Goal: Task Accomplishment & Management: Manage account settings

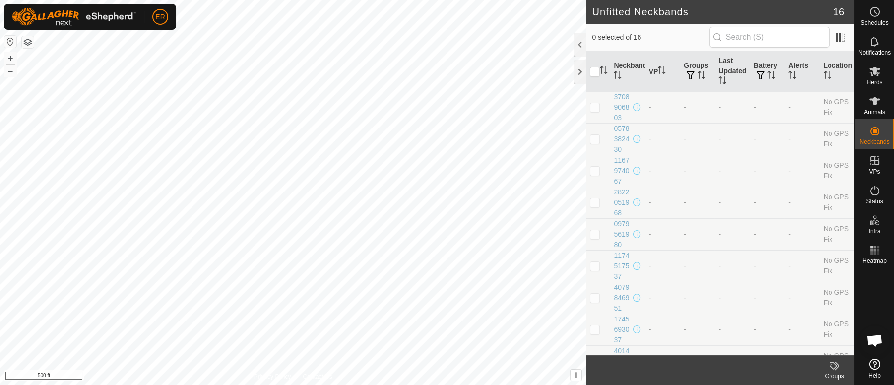
scroll to position [8265, 0]
click at [874, 100] on icon at bounding box center [874, 101] width 11 height 8
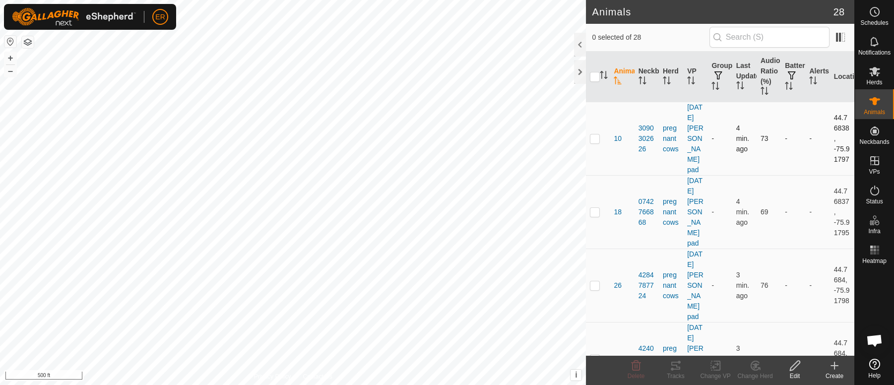
click at [594, 138] on p-checkbox at bounding box center [595, 138] width 10 height 8
click at [756, 367] on icon at bounding box center [755, 365] width 7 height 5
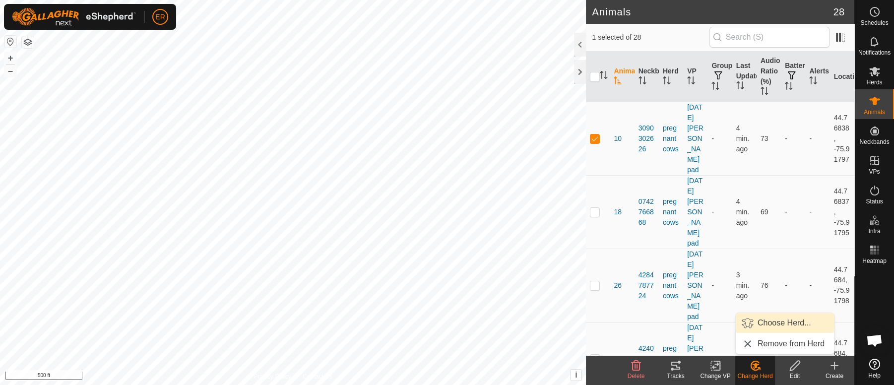
click at [780, 325] on link "Choose Herd..." at bounding box center [785, 323] width 98 height 20
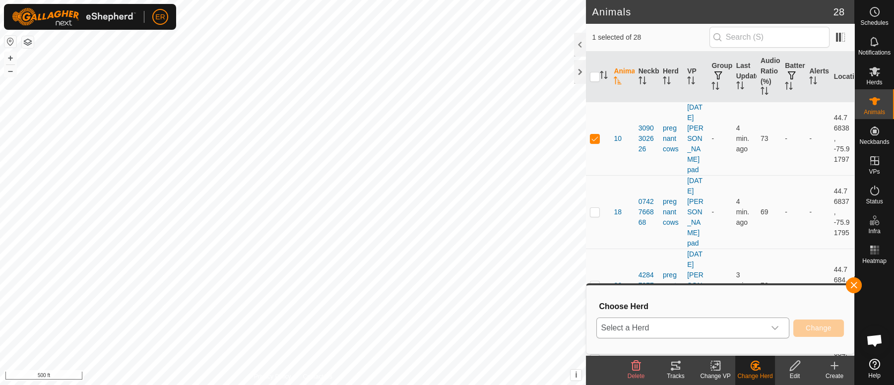
click at [777, 327] on icon "dropdown trigger" at bounding box center [775, 328] width 7 height 4
click at [853, 282] on button "button" at bounding box center [854, 285] width 16 height 16
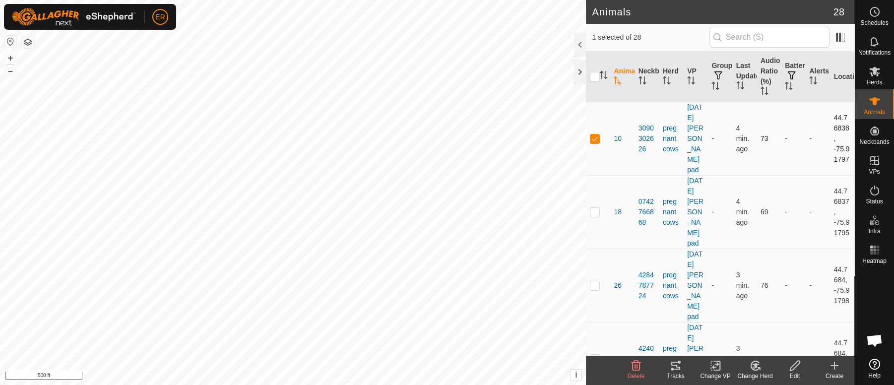
click at [593, 138] on p-checkbox at bounding box center [595, 138] width 10 height 8
checkbox input "false"
click at [874, 73] on icon at bounding box center [874, 71] width 11 height 9
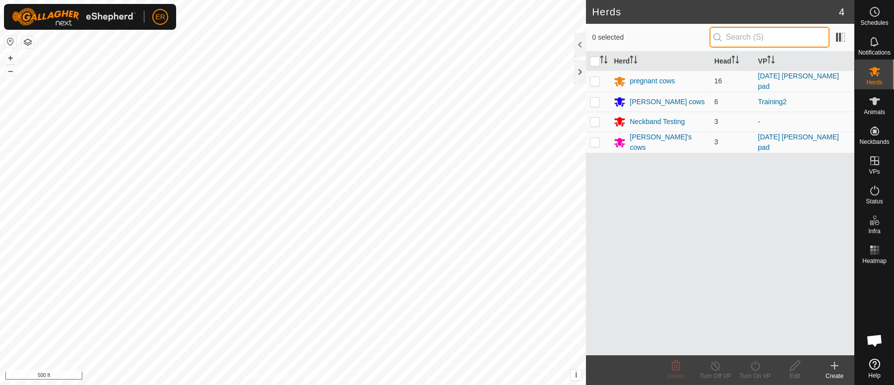
click at [728, 36] on input "text" at bounding box center [770, 37] width 120 height 21
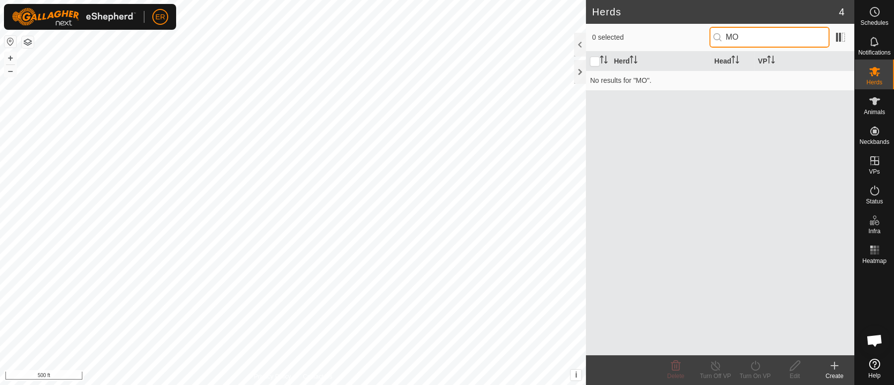
type input "M"
type input "n"
click at [746, 38] on input "Fall moms" at bounding box center [770, 37] width 120 height 21
click at [767, 33] on input "Fall Moms" at bounding box center [770, 37] width 120 height 21
type input "F"
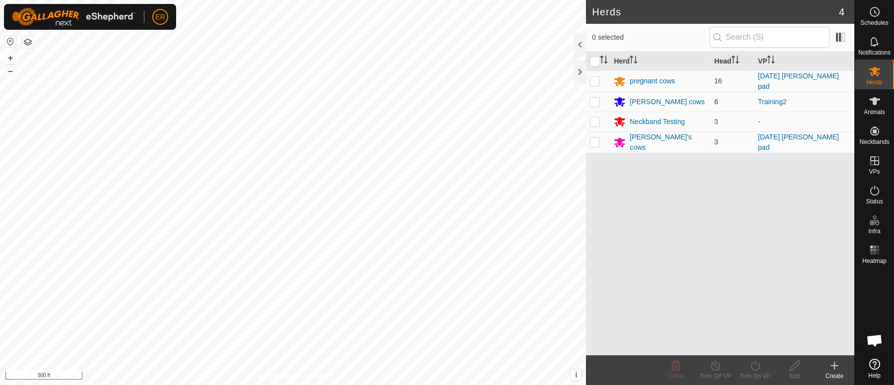
click at [834, 363] on icon at bounding box center [835, 366] width 12 height 12
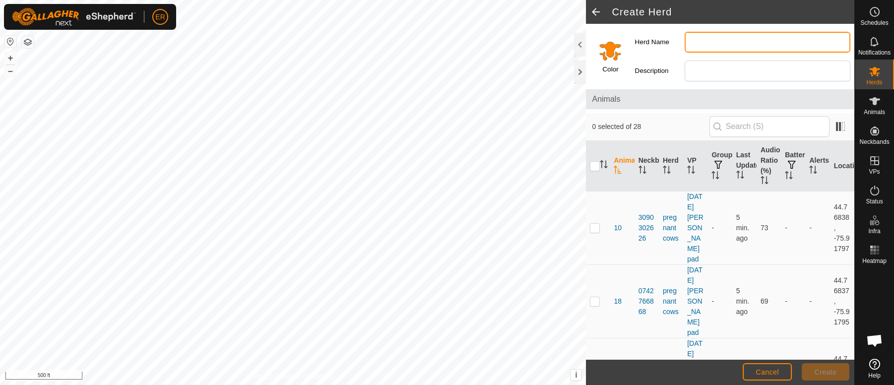
click at [695, 40] on input "Herd Name" at bounding box center [768, 42] width 166 height 21
type input "Fall Moms"
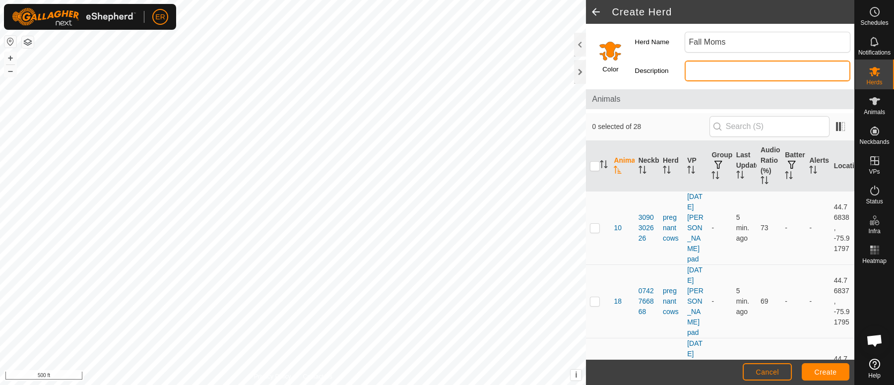
click at [703, 74] on input "Description" at bounding box center [768, 71] width 166 height 21
click at [614, 45] on input "Select a color" at bounding box center [610, 51] width 24 height 24
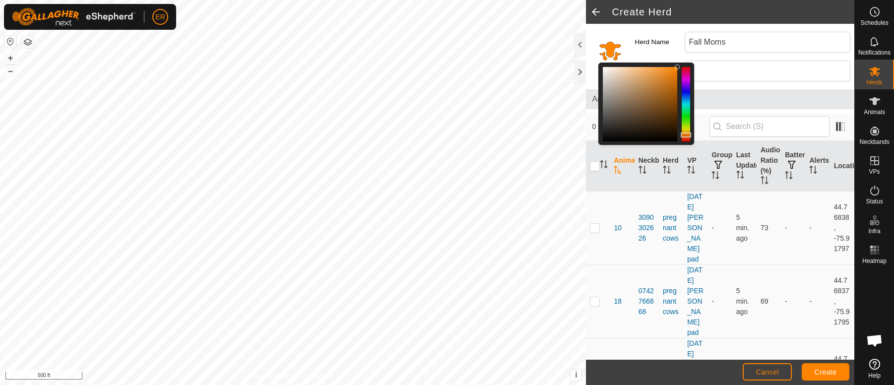
click at [685, 115] on div at bounding box center [686, 104] width 8 height 74
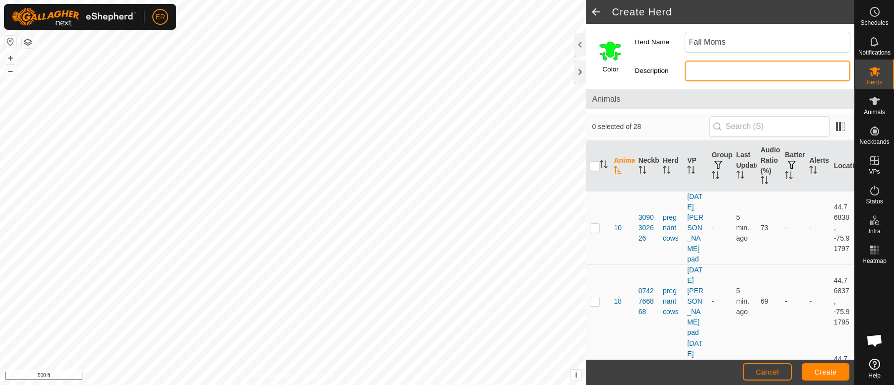
click at [696, 70] on input "Description" at bounding box center [768, 71] width 166 height 21
click at [822, 371] on span "Create" at bounding box center [826, 372] width 22 height 8
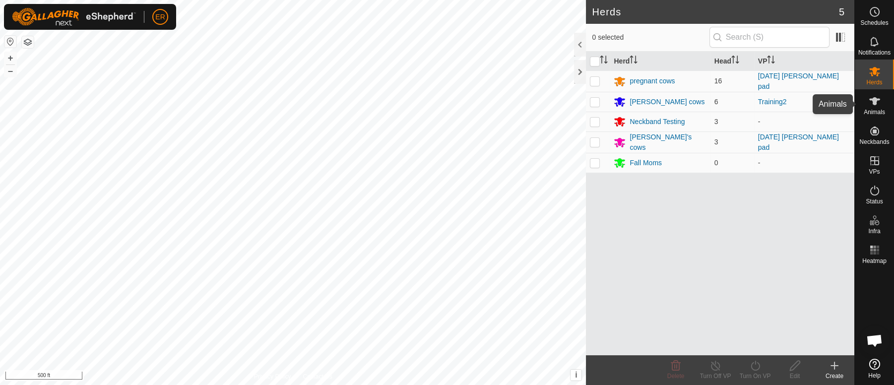
click at [875, 99] on icon at bounding box center [874, 101] width 11 height 8
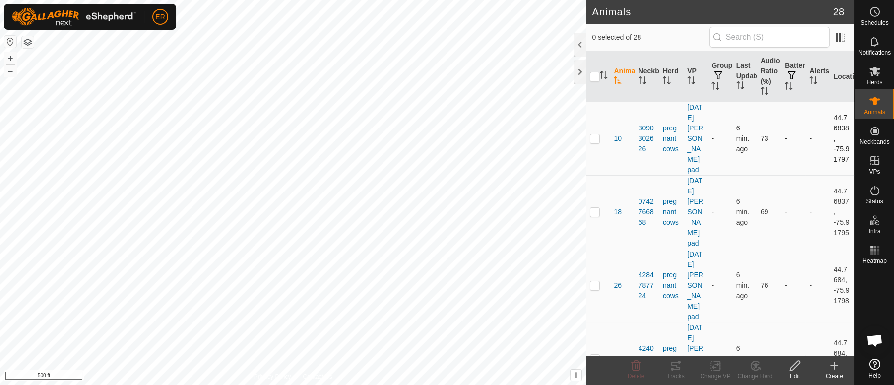
click at [592, 138] on p-checkbox at bounding box center [595, 138] width 10 height 8
click at [755, 367] on icon at bounding box center [755, 365] width 7 height 5
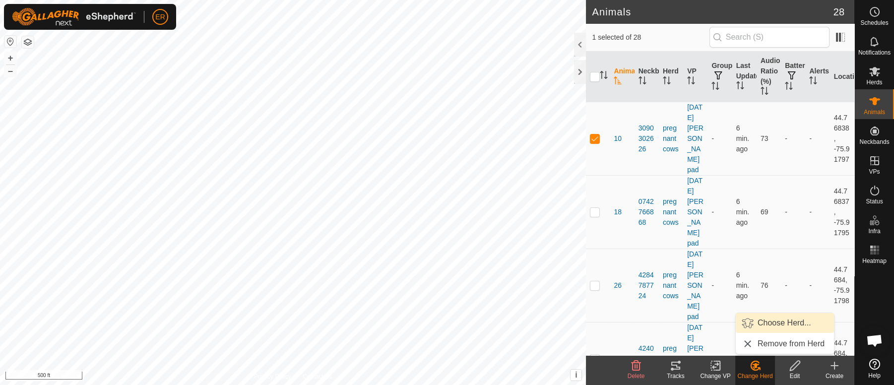
click at [769, 323] on link "Choose Herd..." at bounding box center [785, 323] width 98 height 20
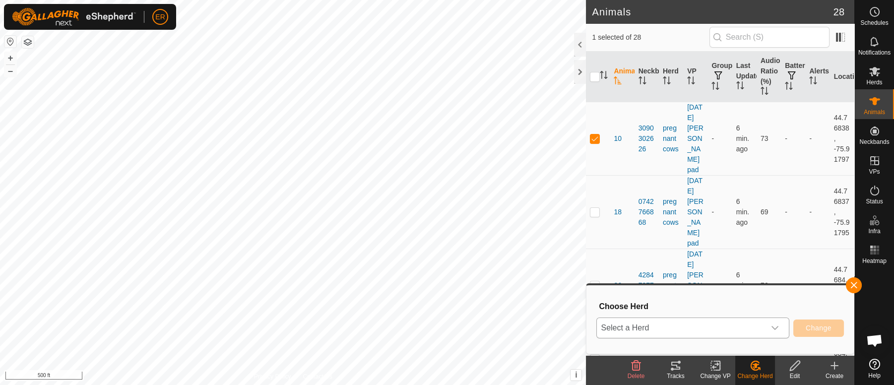
click at [775, 330] on icon "dropdown trigger" at bounding box center [775, 328] width 8 height 8
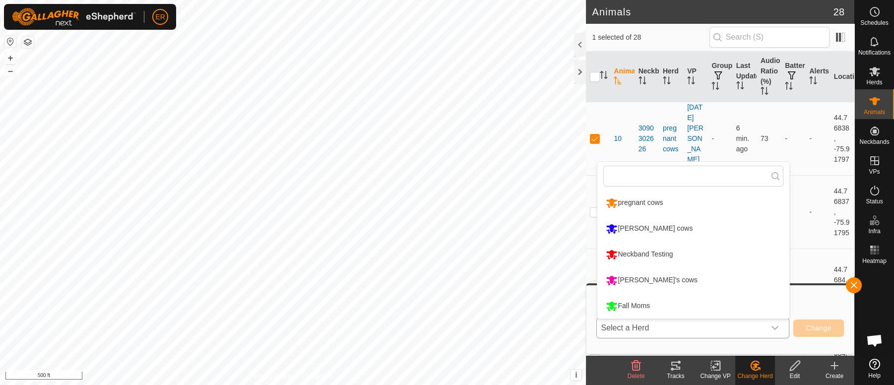
click at [638, 306] on li "Fall Moms" at bounding box center [693, 306] width 192 height 25
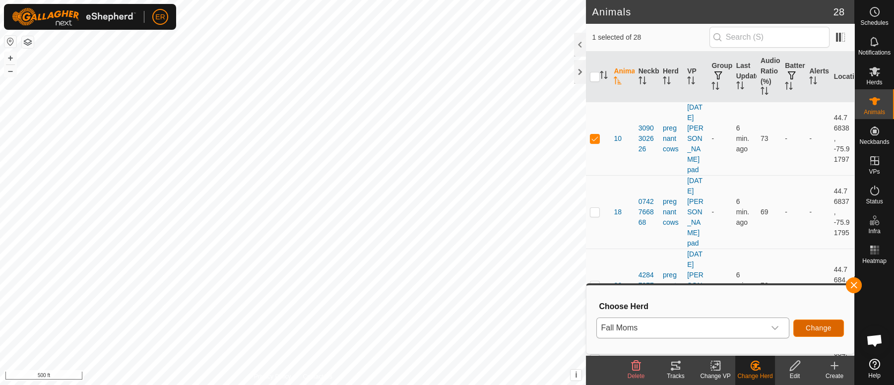
click at [817, 328] on span "Change" at bounding box center [819, 328] width 26 height 8
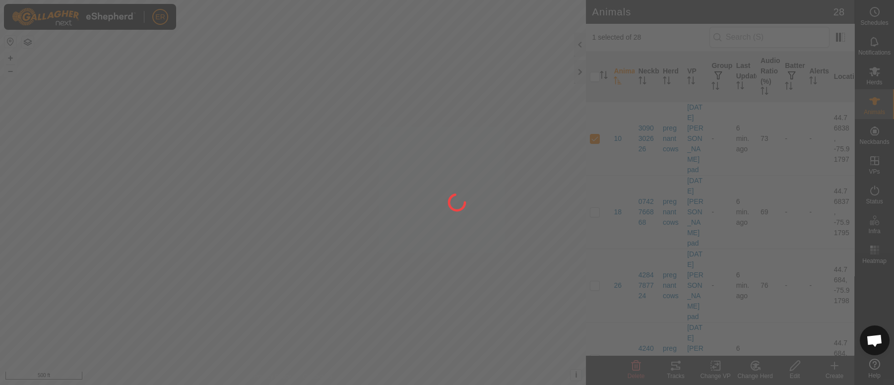
checkbox input "false"
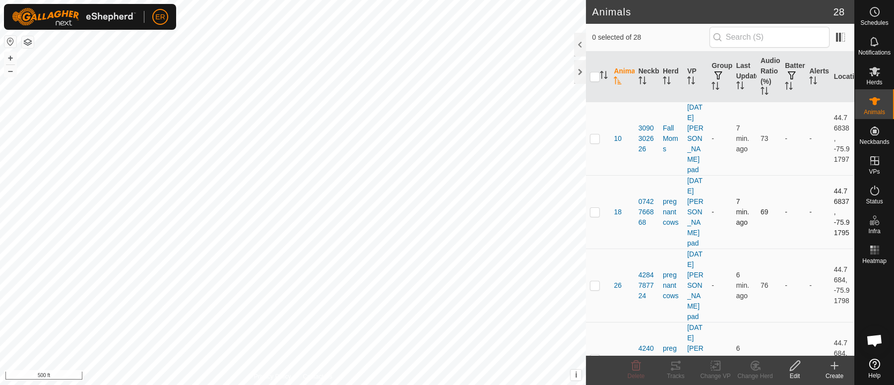
click at [720, 188] on td "-" at bounding box center [720, 211] width 24 height 73
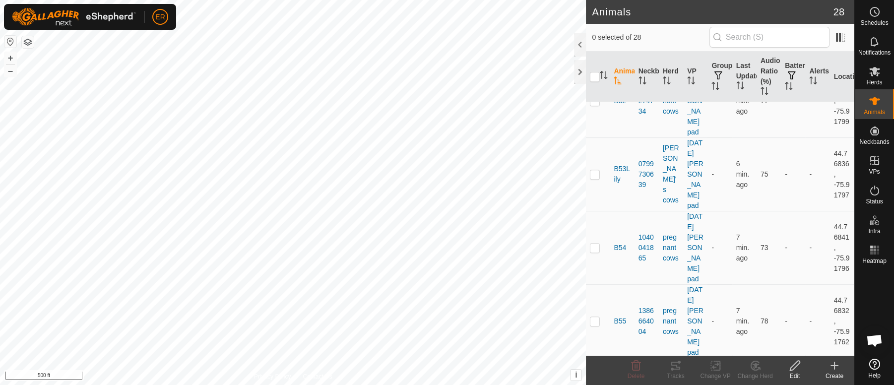
scroll to position [1026, 0]
click at [591, 250] on p-checkbox at bounding box center [595, 246] width 10 height 8
click at [753, 365] on icon at bounding box center [755, 365] width 7 height 5
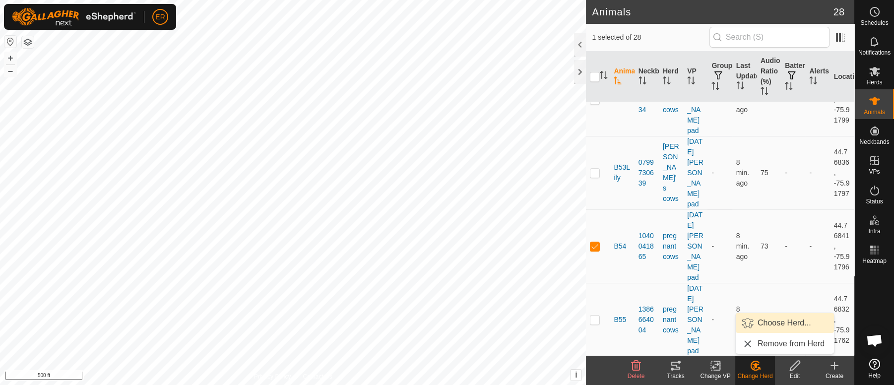
click at [769, 325] on link "Choose Herd..." at bounding box center [785, 323] width 98 height 20
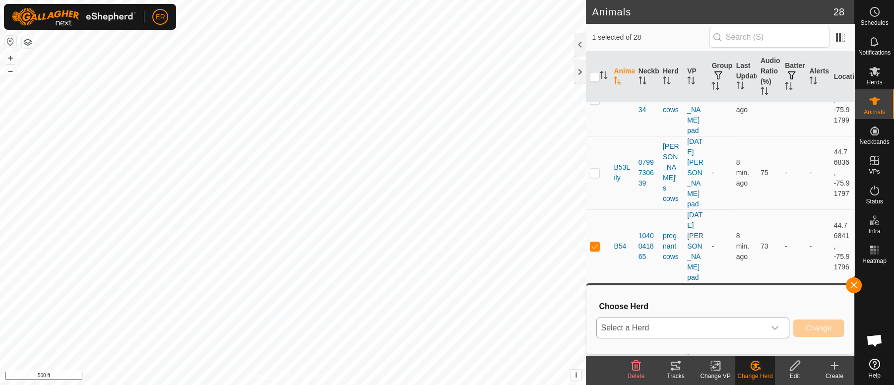
click at [774, 327] on icon "dropdown trigger" at bounding box center [775, 328] width 8 height 8
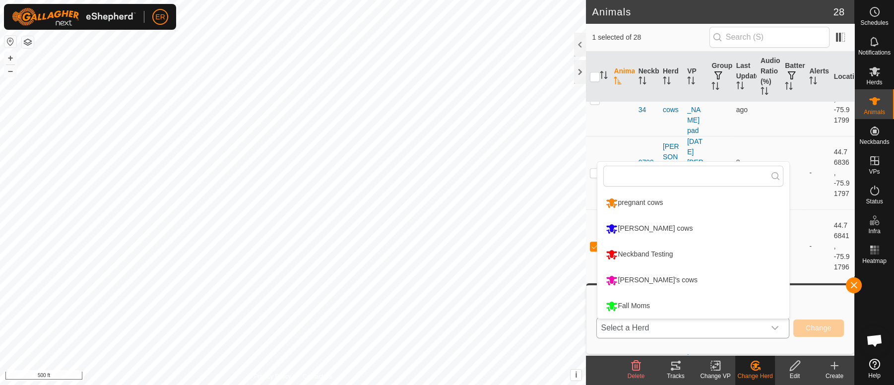
click at [631, 307] on li "Fall Moms" at bounding box center [693, 306] width 192 height 25
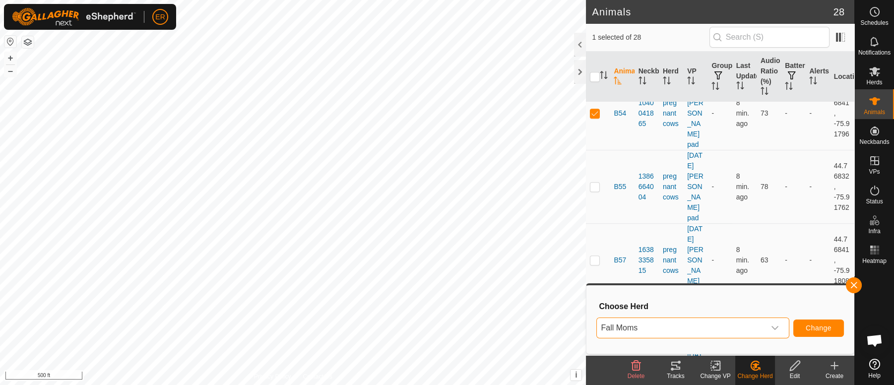
scroll to position [1162, 0]
click at [831, 324] on span "Change" at bounding box center [819, 328] width 26 height 8
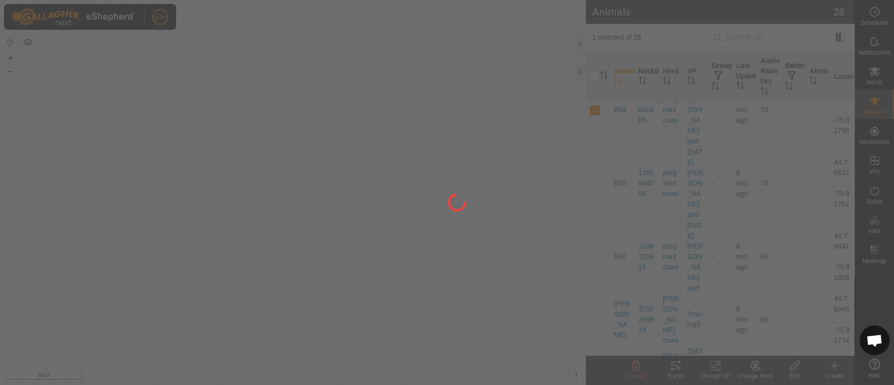
checkbox input "false"
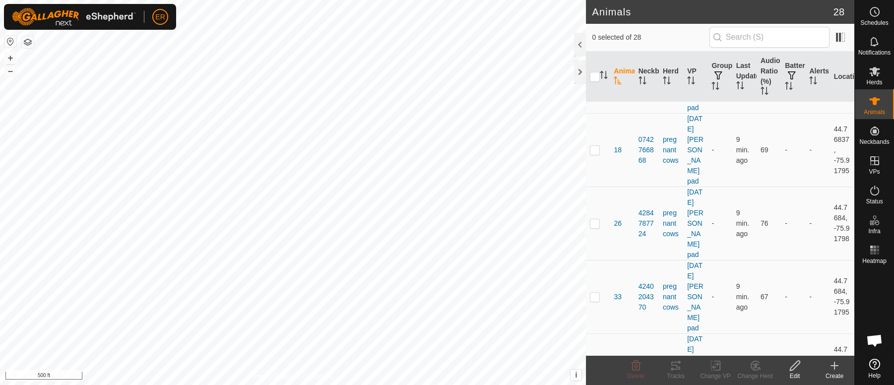
scroll to position [0, 0]
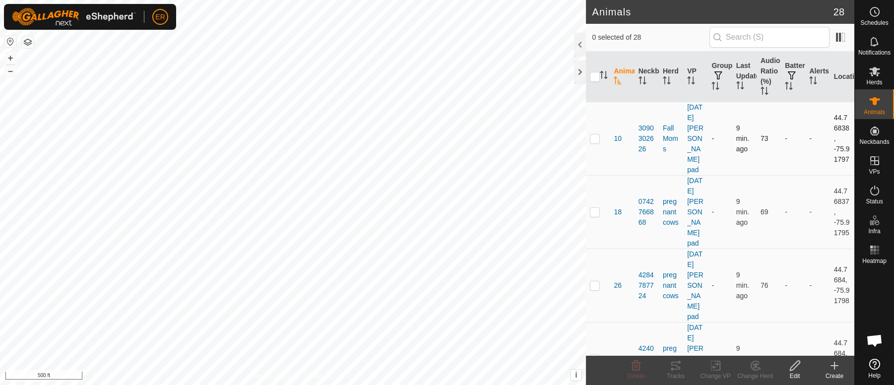
click at [708, 152] on td "-" at bounding box center [720, 138] width 24 height 73
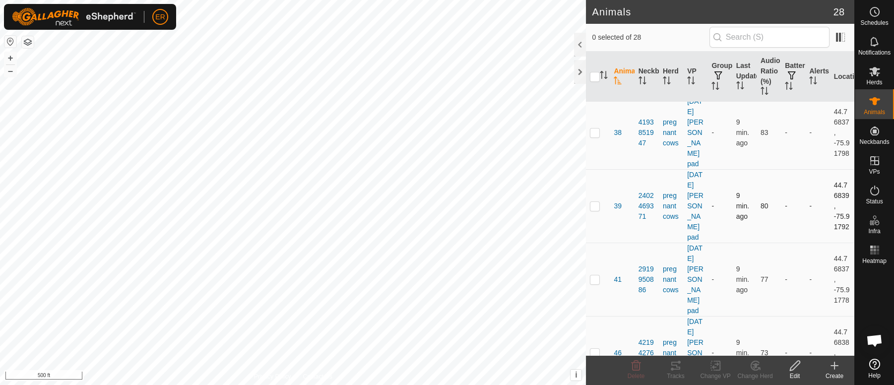
click at [594, 207] on p-checkbox at bounding box center [595, 206] width 10 height 8
click at [754, 366] on icon at bounding box center [755, 366] width 12 height 12
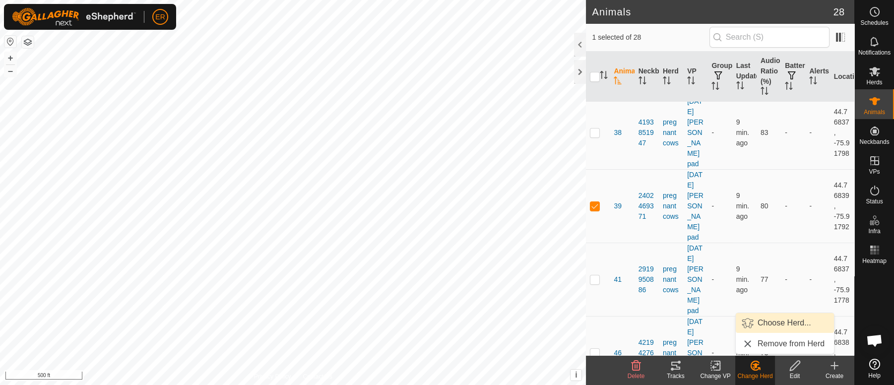
click at [773, 321] on link "Choose Herd..." at bounding box center [785, 323] width 98 height 20
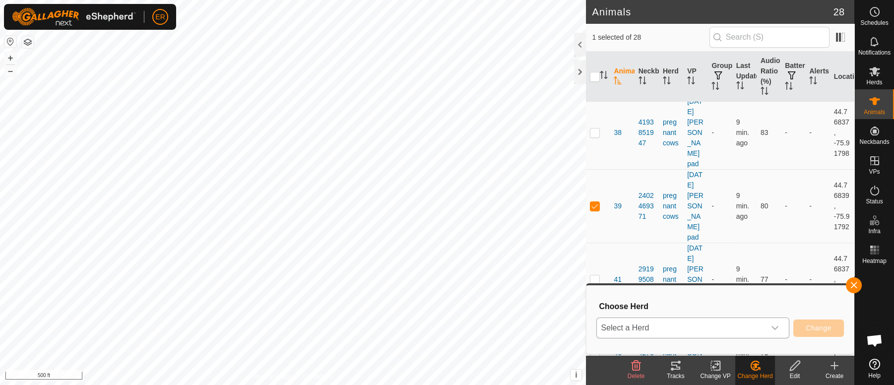
click at [772, 327] on icon "dropdown trigger" at bounding box center [775, 328] width 8 height 8
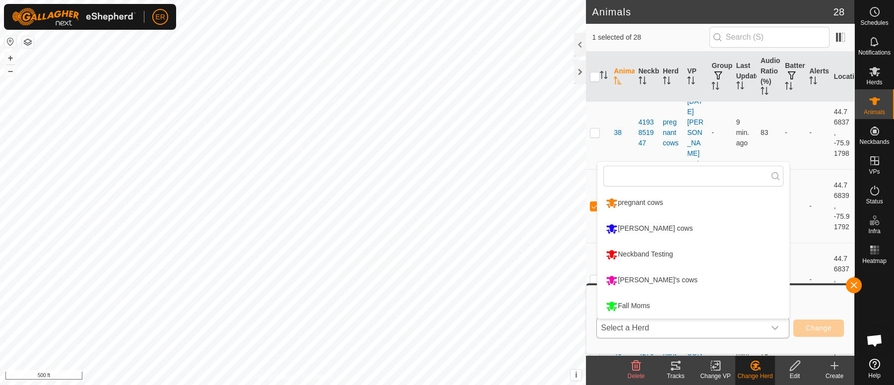
click at [635, 302] on li "Fall Moms" at bounding box center [693, 306] width 192 height 25
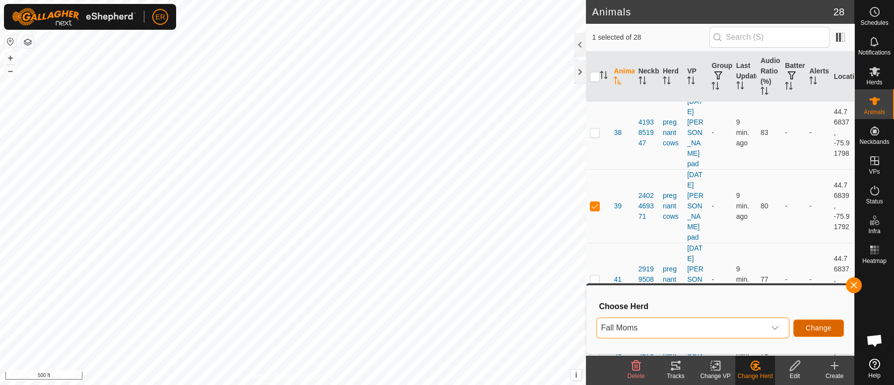
click at [798, 326] on button "Change" at bounding box center [818, 328] width 51 height 17
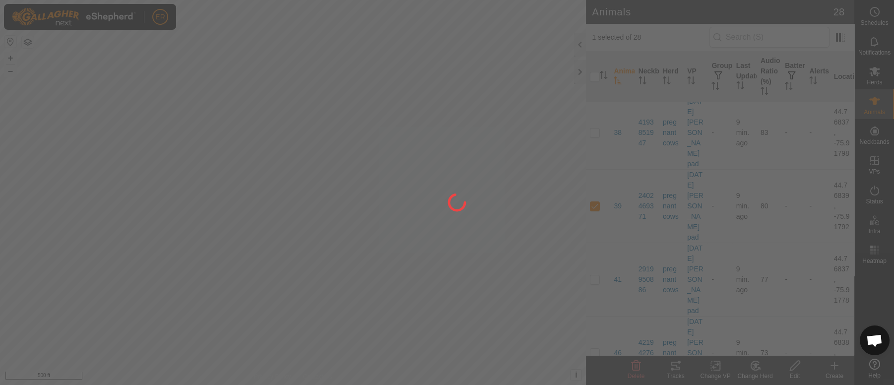
checkbox input "false"
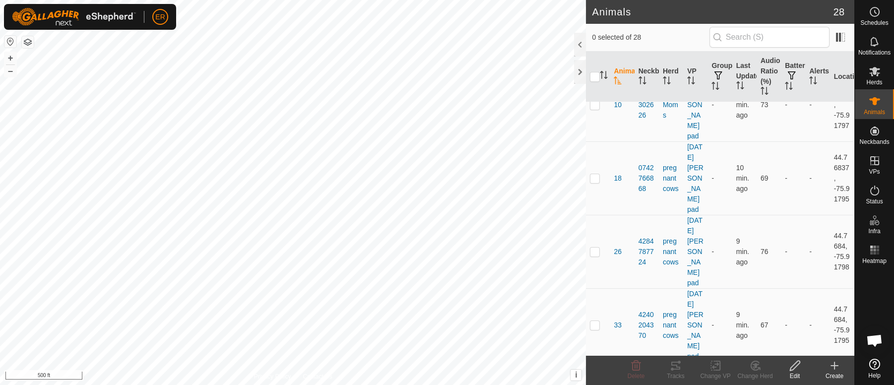
scroll to position [0, 0]
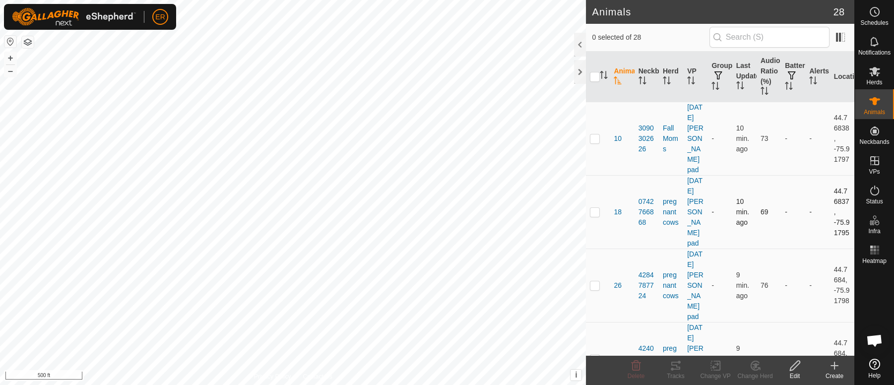
click at [595, 211] on p-checkbox at bounding box center [595, 212] width 10 height 8
click at [753, 366] on icon at bounding box center [755, 366] width 12 height 12
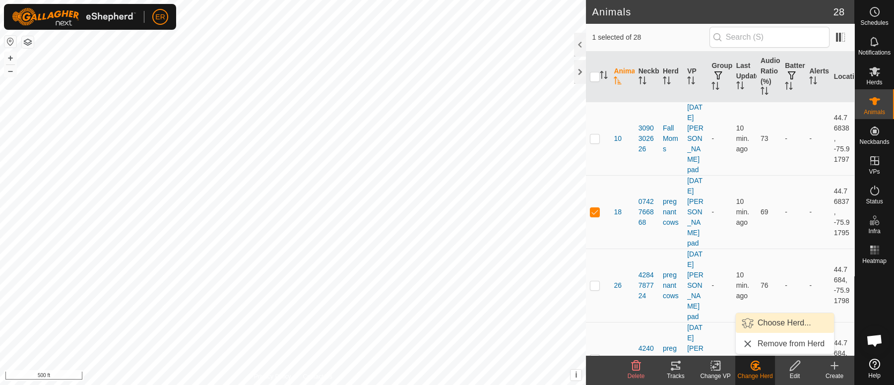
click at [779, 319] on link "Choose Herd..." at bounding box center [785, 323] width 98 height 20
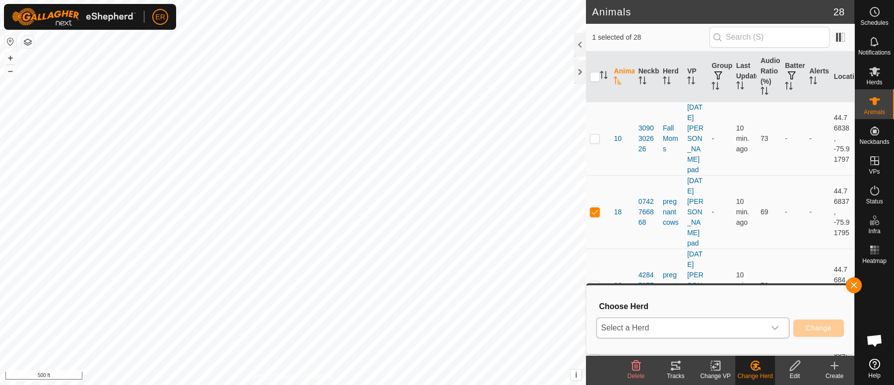
click at [777, 329] on icon "dropdown trigger" at bounding box center [775, 328] width 8 height 8
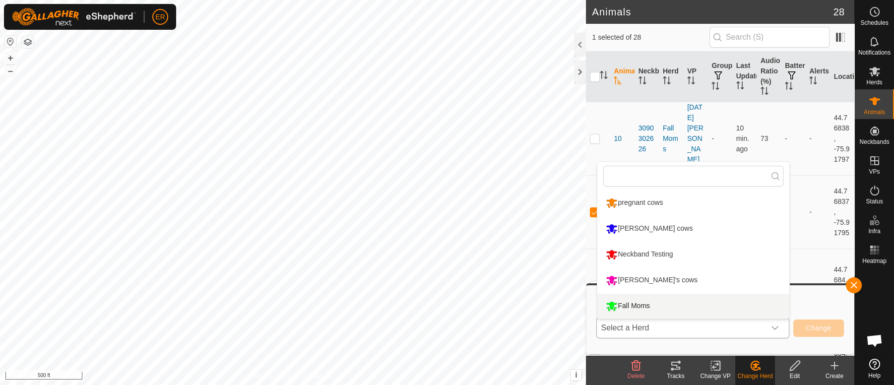
click at [631, 304] on li "Fall Moms" at bounding box center [693, 306] width 192 height 25
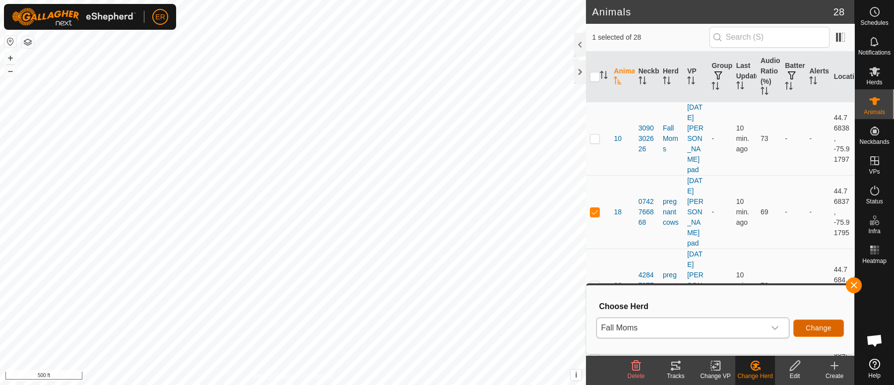
click at [814, 329] on span "Change" at bounding box center [819, 328] width 26 height 8
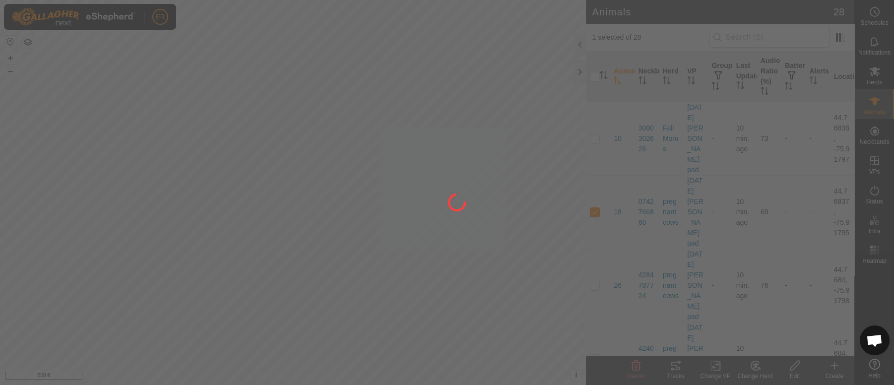
checkbox input "false"
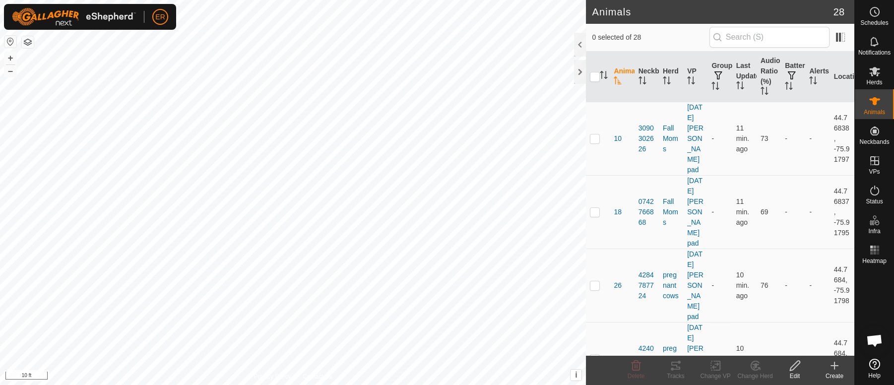
click at [332, 0] on html "ER Schedules Notifications Herds Animals Neckbands VPs Status Infra Heatmap Hel…" at bounding box center [447, 192] width 894 height 385
click at [592, 136] on p-checkbox at bounding box center [595, 138] width 10 height 8
click at [754, 364] on icon at bounding box center [755, 366] width 12 height 12
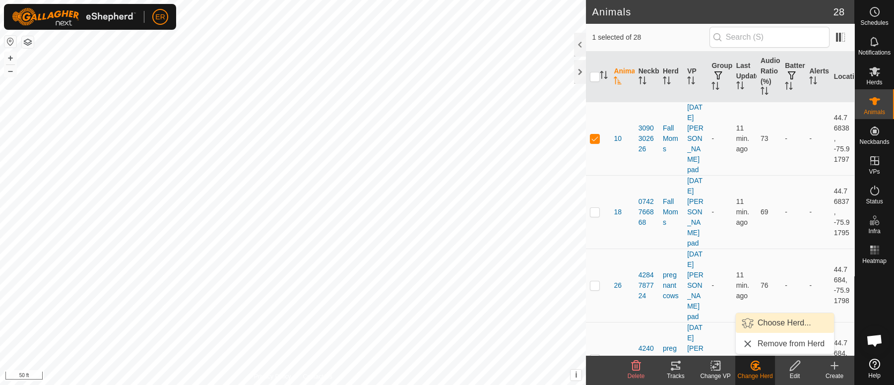
click at [769, 322] on link "Choose Herd..." at bounding box center [785, 323] width 98 height 20
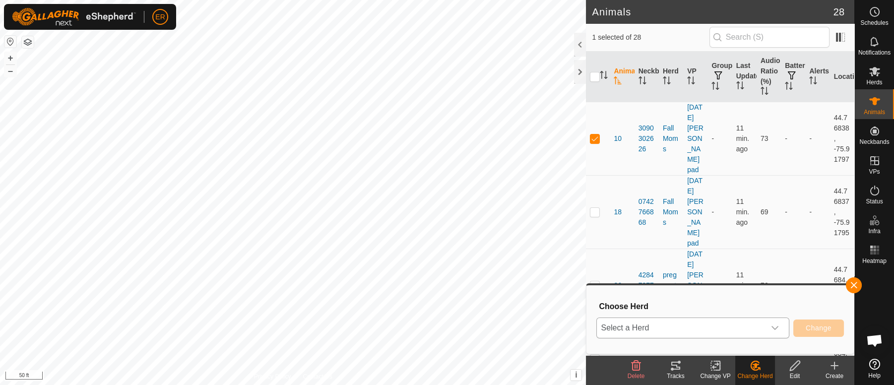
click at [770, 326] on div "dropdown trigger" at bounding box center [775, 328] width 20 height 20
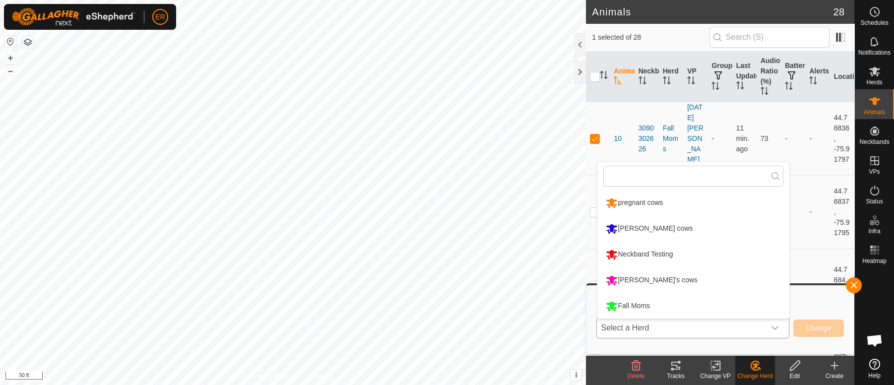
click at [640, 305] on li "Fall Moms" at bounding box center [693, 306] width 192 height 25
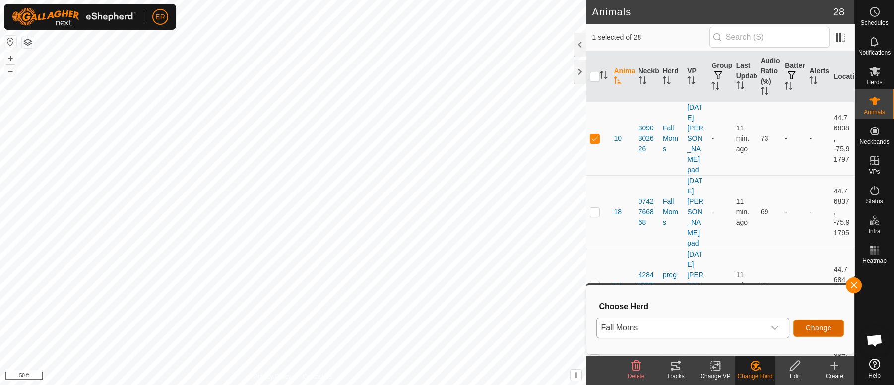
click at [822, 328] on span "Change" at bounding box center [819, 328] width 26 height 8
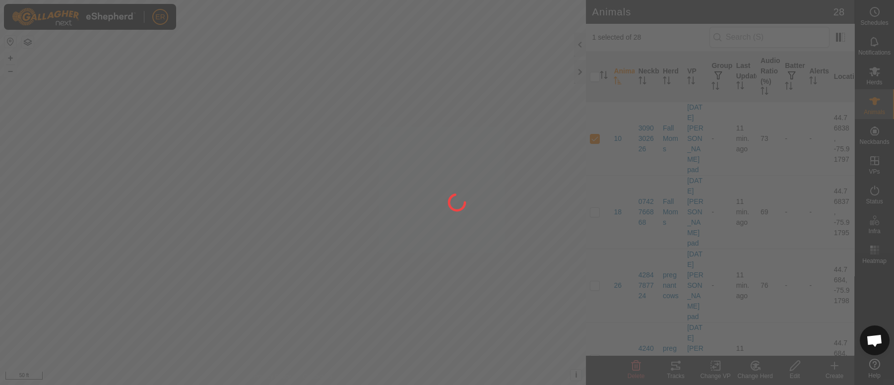
checkbox input "false"
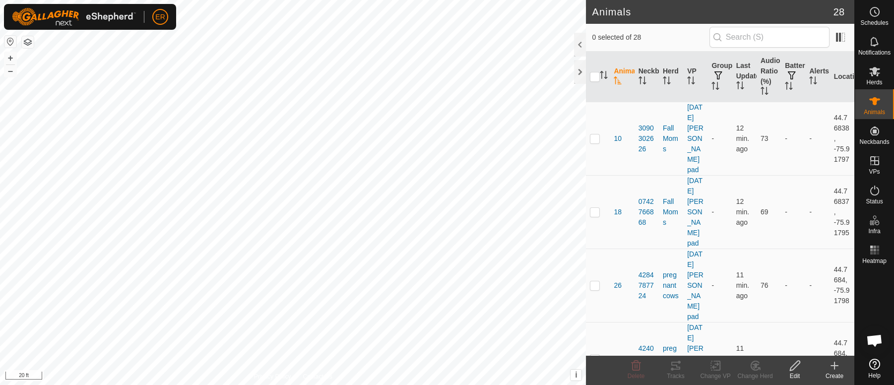
click at [493, 385] on html "ER Schedules Notifications Herds Animals Neckbands VPs Status Infra Heatmap Hel…" at bounding box center [447, 192] width 894 height 385
click at [474, 0] on html "ER Schedules Notifications Herds Animals Neckbands VPs Status Infra Heatmap Hel…" at bounding box center [447, 192] width 894 height 385
click at [425, 0] on html "ER Schedules Notifications Herds Animals Neckbands VPs Status Infra Heatmap Hel…" at bounding box center [447, 192] width 894 height 385
click at [8, 58] on button "+" at bounding box center [10, 58] width 12 height 12
click at [11, 59] on button "+" at bounding box center [10, 58] width 12 height 12
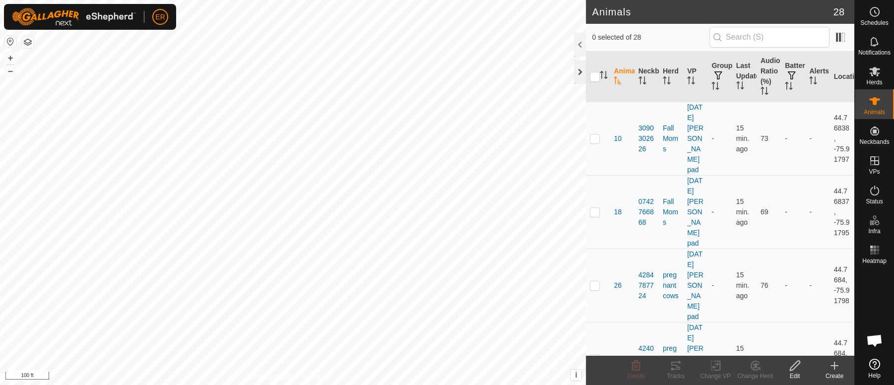
click at [580, 70] on div at bounding box center [580, 72] width 12 height 24
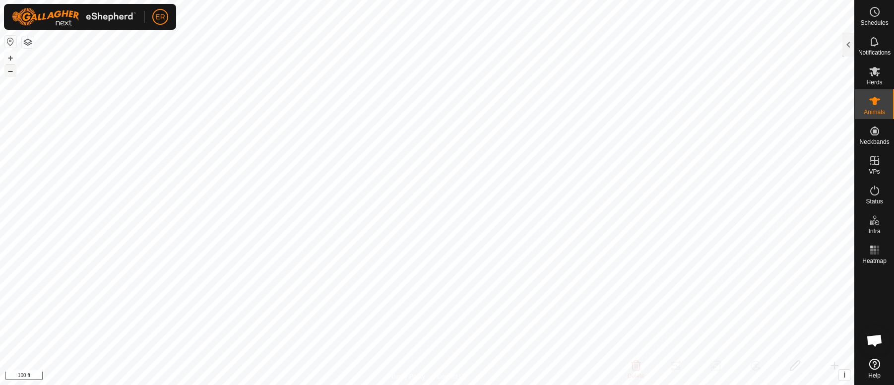
click at [11, 70] on button "–" at bounding box center [10, 71] width 12 height 12
click at [13, 67] on button "–" at bounding box center [10, 71] width 12 height 12
click at [7, 68] on button "–" at bounding box center [10, 71] width 12 height 12
click at [9, 72] on button "–" at bounding box center [10, 71] width 12 height 12
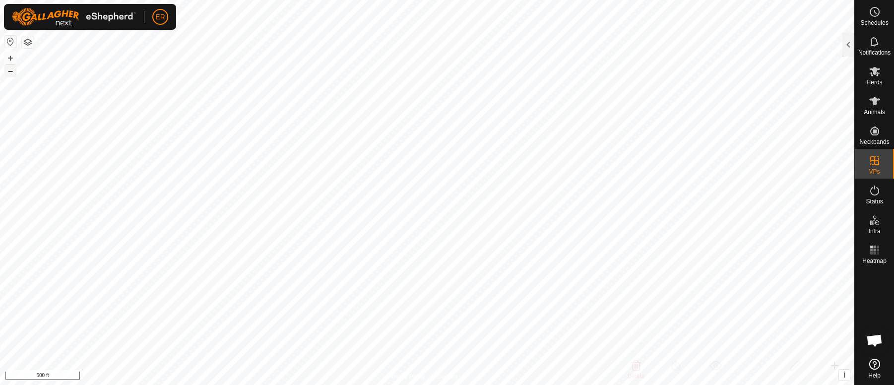
click at [11, 72] on button "–" at bounding box center [10, 71] width 12 height 12
click at [7, 58] on button "+" at bounding box center [10, 58] width 12 height 12
checkbox input "false"
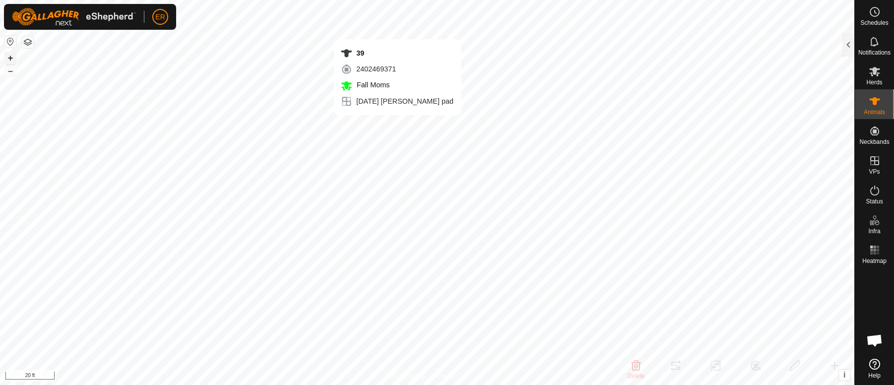
checkbox input "false"
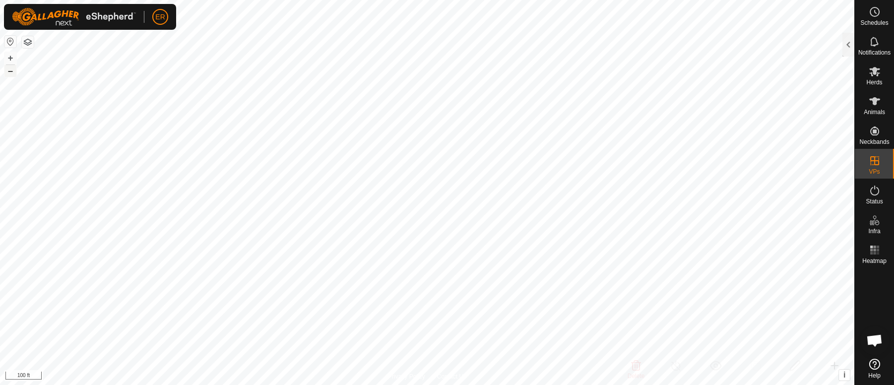
click at [7, 67] on button "–" at bounding box center [10, 71] width 12 height 12
checkbox input "false"
click at [184, 76] on link "Logout" at bounding box center [206, 76] width 98 height 16
